Goal: Transaction & Acquisition: Purchase product/service

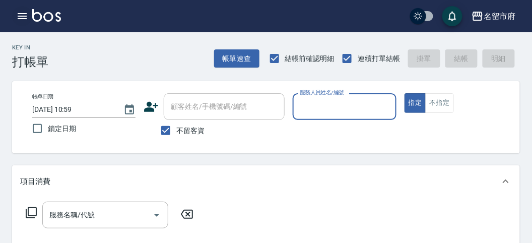
click at [27, 19] on icon "button" at bounding box center [22, 16] width 12 height 12
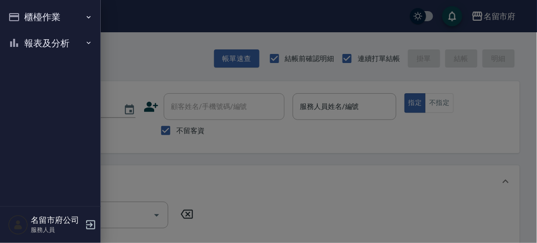
click at [25, 33] on button "報表及分析" at bounding box center [50, 43] width 93 height 26
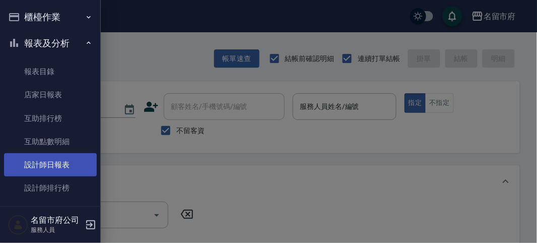
scroll to position [33, 0]
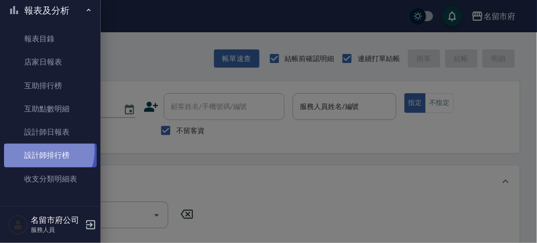
click at [41, 151] on link "設計師排行榜" at bounding box center [50, 154] width 93 height 23
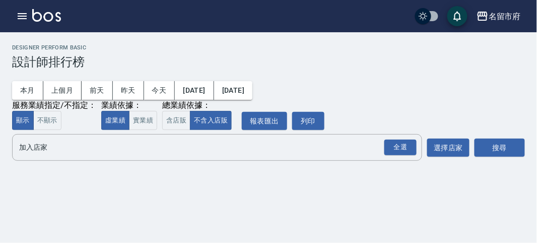
click at [398, 129] on div "本月 上個月 [DATE] [DATE] [DATE] [DATE] [DATE] 服務業績指定/不指定： 顯示 不顯示 業績依據： 虛業績 實業績 總業績依…" at bounding box center [268, 99] width 512 height 61
click at [389, 145] on div "全選" at bounding box center [400, 147] width 32 height 16
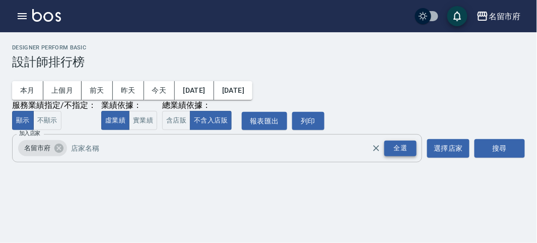
click at [402, 151] on div "全選" at bounding box center [400, 148] width 32 height 16
click at [492, 140] on div "搜尋" at bounding box center [499, 148] width 50 height 28
click at [493, 145] on button "搜尋" at bounding box center [499, 148] width 50 height 19
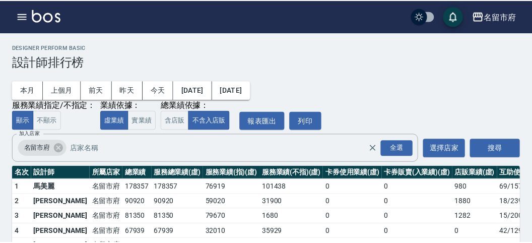
scroll to position [88, 0]
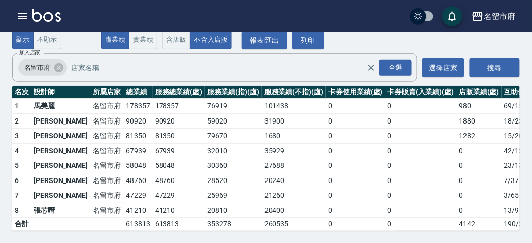
click at [46, 9] on img at bounding box center [46, 15] width 29 height 13
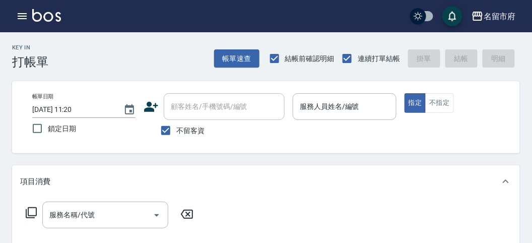
click at [479, 93] on div "指定 不指定" at bounding box center [455, 103] width 103 height 20
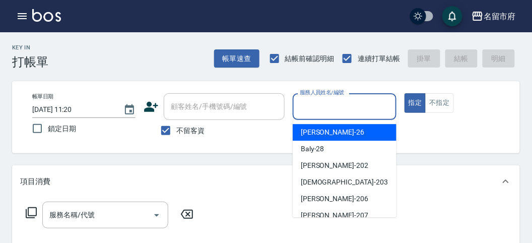
drag, startPoint x: 337, startPoint y: 106, endPoint x: 335, endPoint y: 170, distance: 63.4
click at [337, 106] on input "服務人員姓名/編號" at bounding box center [344, 107] width 94 height 18
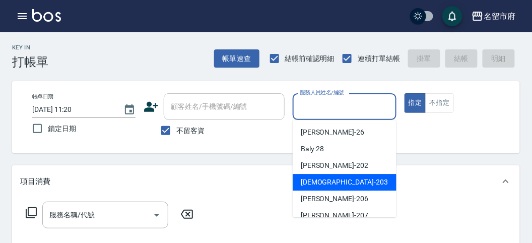
click at [336, 180] on div "聖德 -203" at bounding box center [344, 182] width 104 height 17
type input "聖德-203"
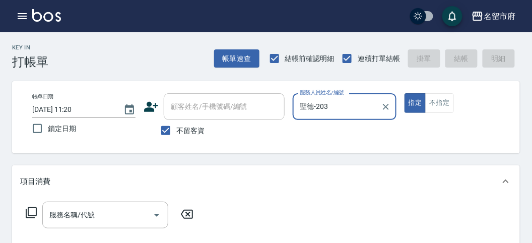
click at [26, 212] on icon at bounding box center [31, 212] width 11 height 11
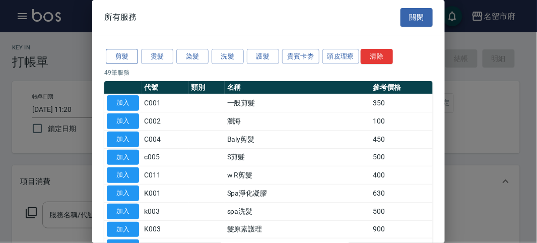
click at [121, 58] on button "剪髮" at bounding box center [122, 57] width 32 height 16
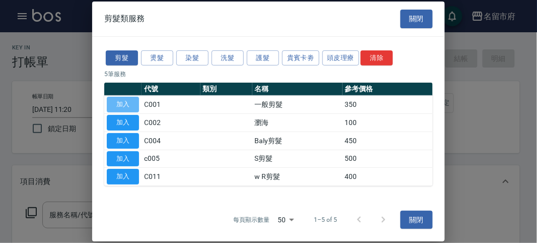
click at [126, 111] on button "加入" at bounding box center [123, 105] width 32 height 16
type input "一般剪髮(C001)"
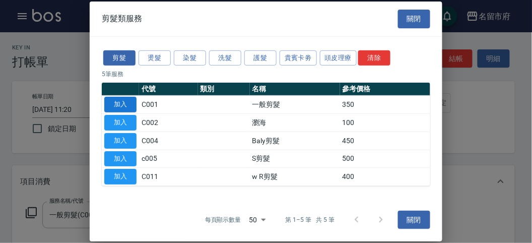
click at [128, 104] on icon "Choose date, selected date is 2025-08-19" at bounding box center [128, 110] width 12 height 12
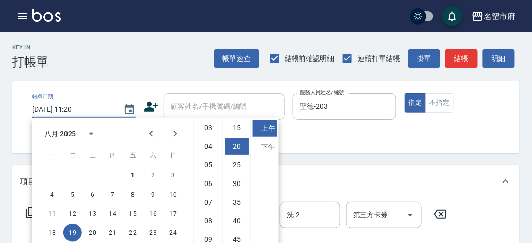
scroll to position [69, 0]
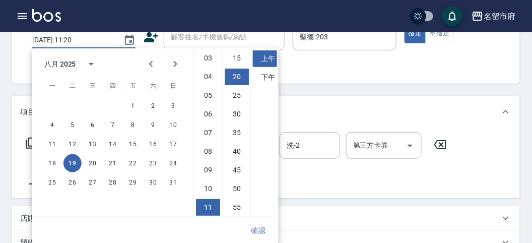
click at [425, 177] on div "項目消費 服務名稱/代號 一般剪髮(C001) 服務名稱/代號 價格 350 價格 洗-1 洗-1 洗-2 洗-2 第三方卡券 第三方卡券" at bounding box center [265, 147] width 507 height 102
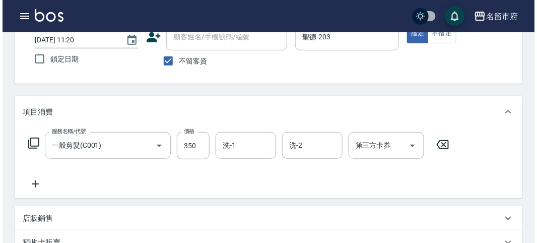
scroll to position [0, 0]
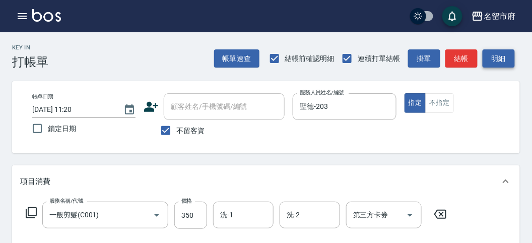
click at [502, 52] on button "明細" at bounding box center [498, 58] width 32 height 19
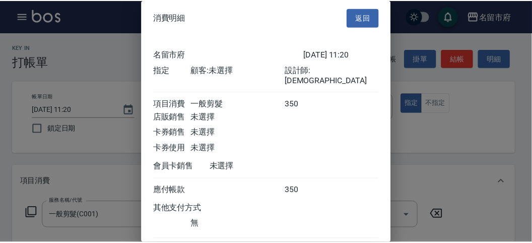
scroll to position [56, 0]
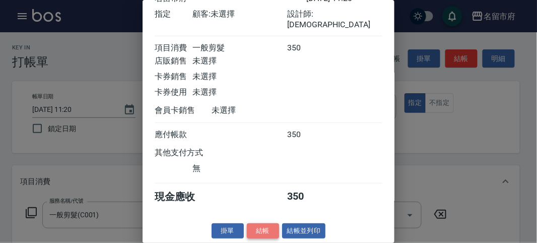
drag, startPoint x: 261, startPoint y: 232, endPoint x: 277, endPoint y: 225, distance: 17.2
click at [262, 224] on button "結帳" at bounding box center [263, 231] width 32 height 16
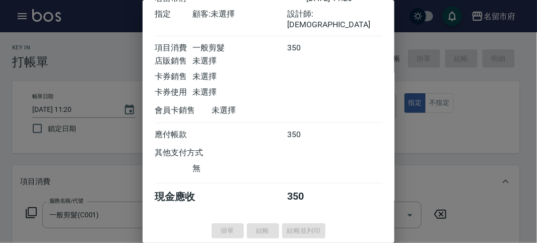
type input "[DATE] 11:51"
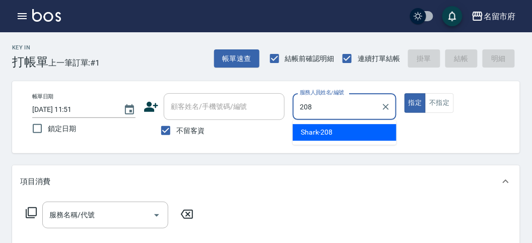
click at [319, 130] on span "Shark -208" at bounding box center [316, 132] width 32 height 11
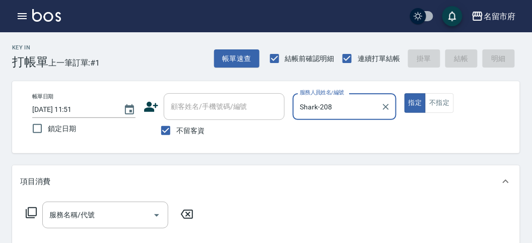
type input "Shark-208"
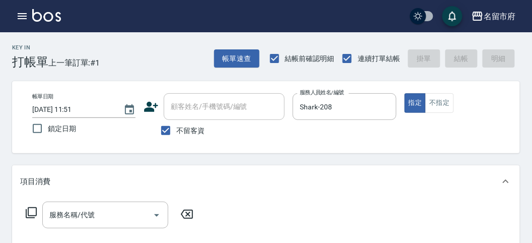
drag, startPoint x: 28, startPoint y: 213, endPoint x: 28, endPoint y: 200, distance: 13.1
click at [28, 205] on div "服務名稱/代號 服務名稱/代號" at bounding box center [109, 214] width 179 height 27
click at [28, 211] on icon at bounding box center [31, 212] width 12 height 12
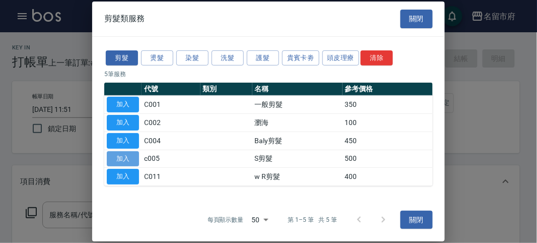
click at [127, 157] on button "加入" at bounding box center [123, 159] width 32 height 16
type input "S剪髮(c005)"
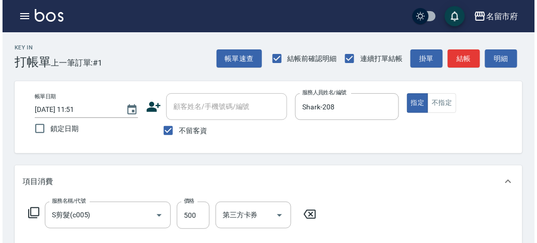
scroll to position [294, 0]
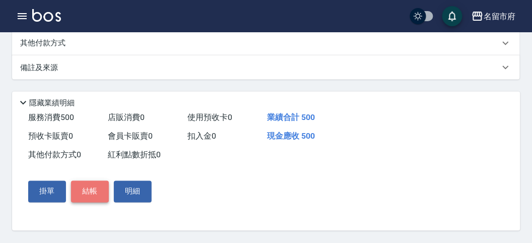
click at [84, 186] on button "結帳" at bounding box center [90, 191] width 38 height 21
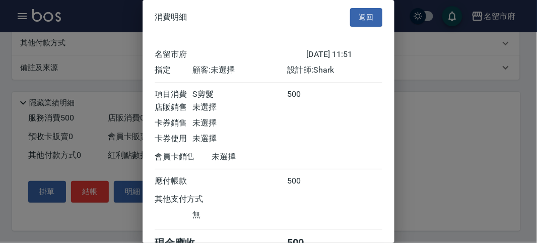
scroll to position [56, 0]
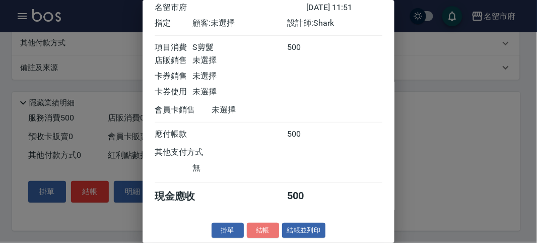
click at [257, 224] on button "結帳" at bounding box center [263, 230] width 32 height 16
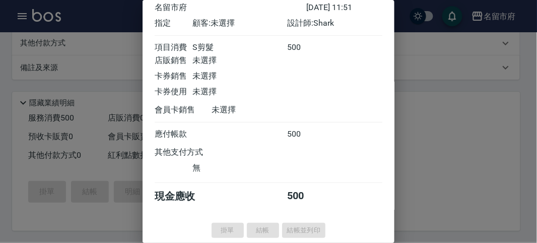
type input "[DATE] 12:33"
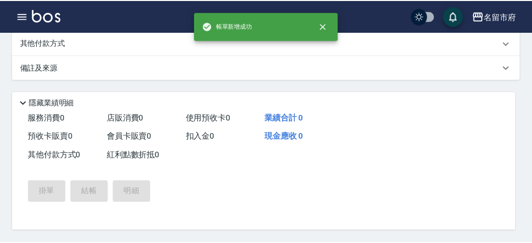
scroll to position [0, 0]
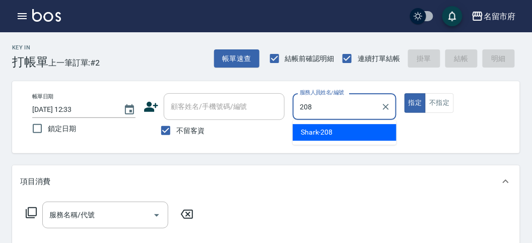
click at [351, 125] on div "Shark -208" at bounding box center [344, 132] width 104 height 17
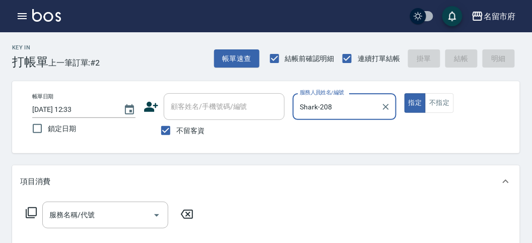
type input "Shark-208"
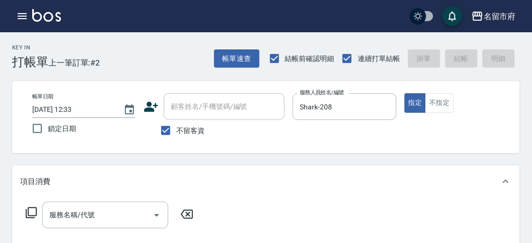
click at [29, 212] on icon at bounding box center [31, 212] width 12 height 12
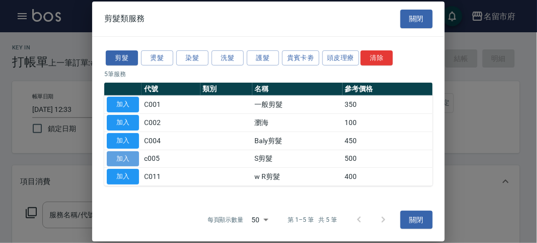
click at [121, 156] on button "加入" at bounding box center [123, 159] width 32 height 16
type input "S剪髮(c005)"
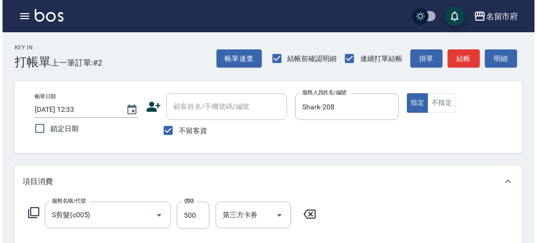
scroll to position [294, 0]
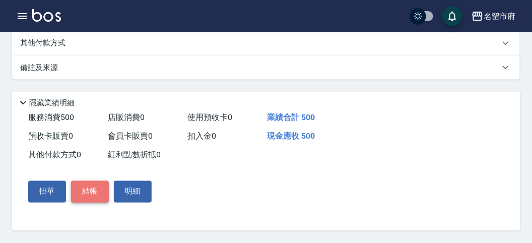
click at [89, 192] on button "結帳" at bounding box center [90, 191] width 38 height 21
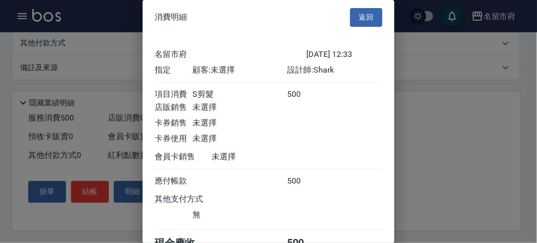
scroll to position [56, 0]
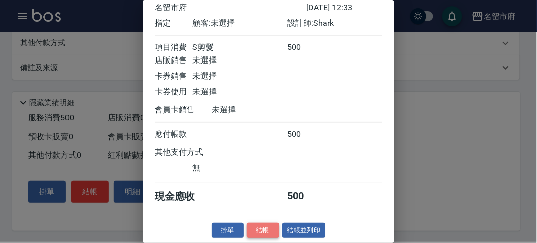
click at [255, 224] on button "結帳" at bounding box center [263, 230] width 32 height 16
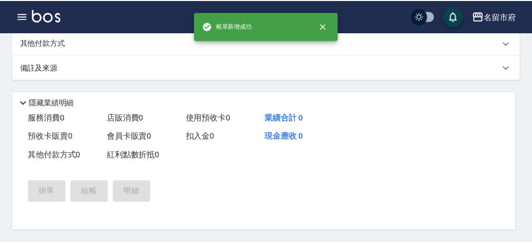
scroll to position [0, 0]
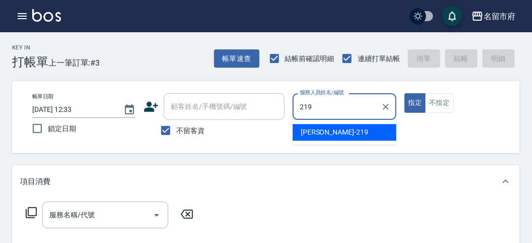
type input "[PERSON_NAME]-219"
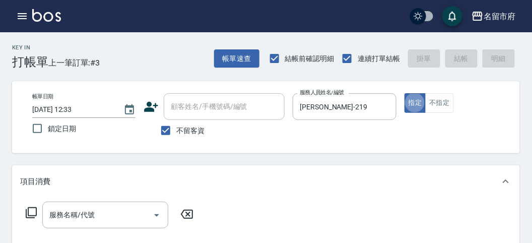
type button "true"
click at [29, 213] on icon at bounding box center [31, 212] width 12 height 12
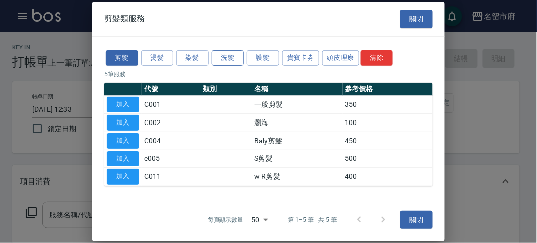
click at [218, 57] on button "洗髮" at bounding box center [227, 58] width 32 height 16
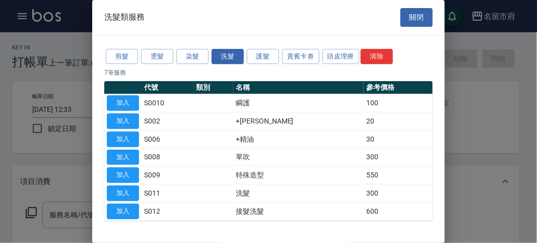
click at [130, 192] on button "加入" at bounding box center [123, 193] width 32 height 16
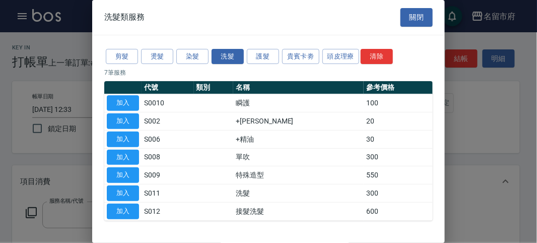
type input "洗髮(S011)"
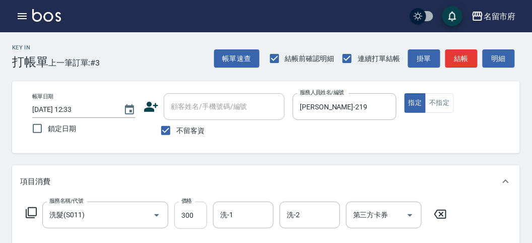
click at [184, 223] on input "300" at bounding box center [190, 214] width 33 height 27
type input "350"
click at [242, 175] on div "項目消費" at bounding box center [265, 181] width 507 height 32
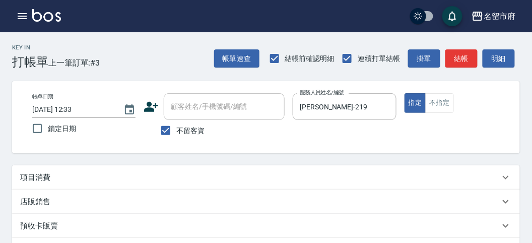
click at [228, 185] on div "項目消費" at bounding box center [265, 177] width 507 height 24
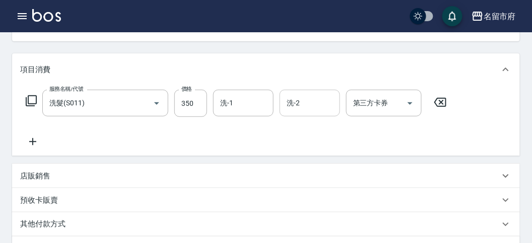
scroll to position [56, 0]
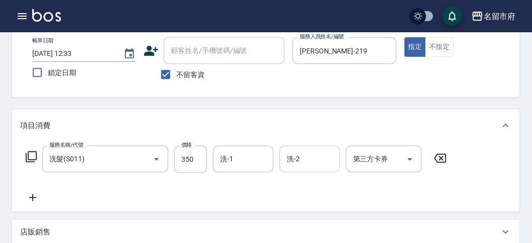
type input "[DATE] 12:37"
